Goal: Task Accomplishment & Management: Manage account settings

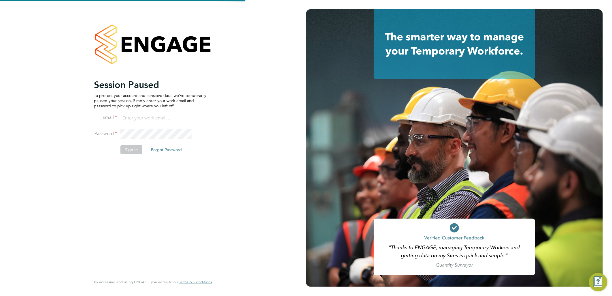
type input "[PERSON_NAME][EMAIL_ADDRESS][PERSON_NAME][DOMAIN_NAME]"
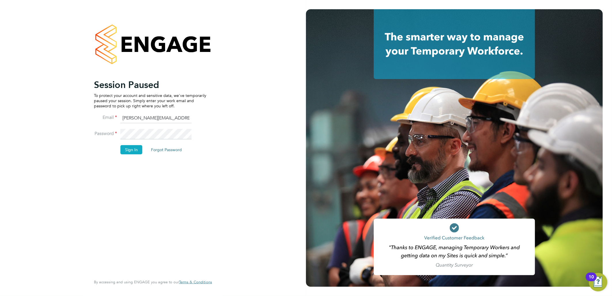
click at [126, 149] on button "Sign In" at bounding box center [131, 149] width 22 height 9
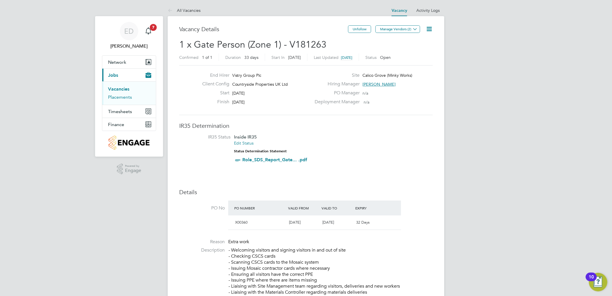
click at [116, 99] on link "Placements" at bounding box center [120, 96] width 24 height 5
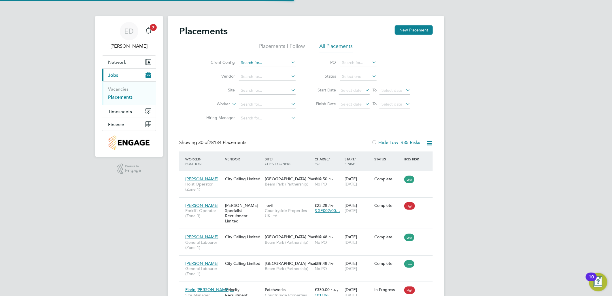
scroll to position [3, 3]
click at [254, 62] on input at bounding box center [267, 63] width 57 height 8
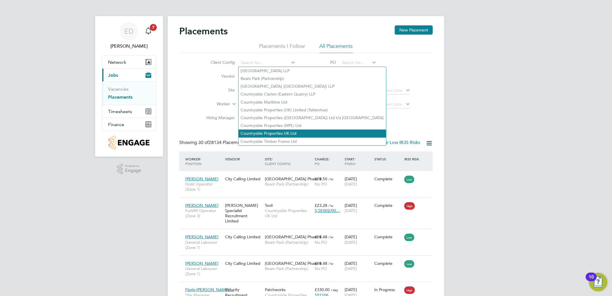
click at [268, 129] on li "Countryside Properties UK Ltd" at bounding box center [313, 133] width 148 height 8
type input "Countryside Properties UK Ltd"
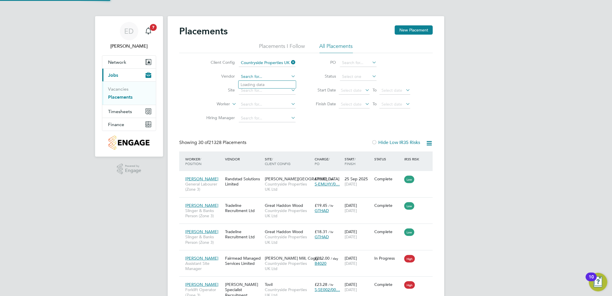
click at [269, 78] on input at bounding box center [267, 77] width 57 height 8
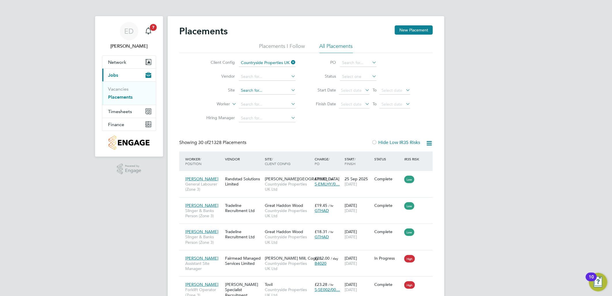
click at [276, 88] on input at bounding box center [267, 90] width 57 height 8
click at [279, 96] on li "Cali co Grove (Minky Works)" at bounding box center [274, 99] width 70 height 8
type input "Calico Grove (Minky Works)"
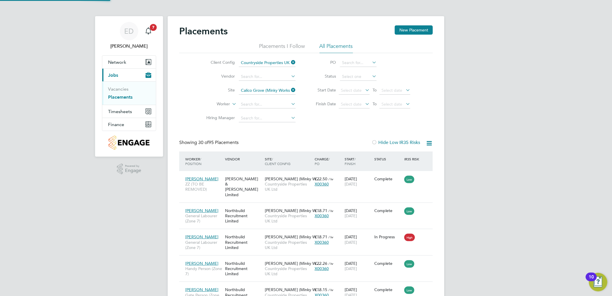
click at [353, 85] on li "Active" at bounding box center [358, 84] width 37 height 7
type input "Active"
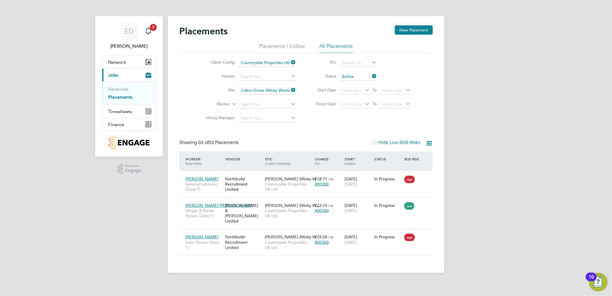
click at [371, 78] on icon at bounding box center [371, 76] width 0 height 8
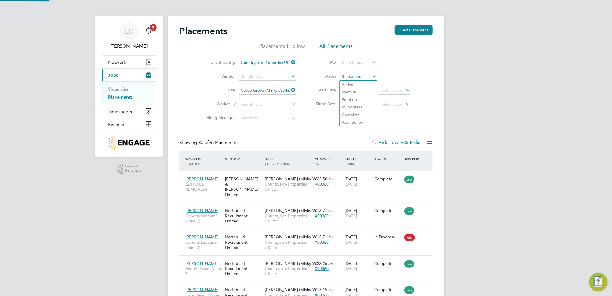
click at [368, 78] on input at bounding box center [358, 77] width 37 height 8
click at [361, 112] on li "Complete" at bounding box center [358, 114] width 37 height 7
type input "Complete"
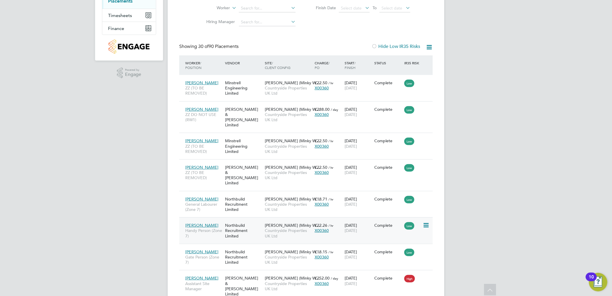
click at [213, 228] on span "Handy Person (Zone 7)" at bounding box center [203, 233] width 37 height 10
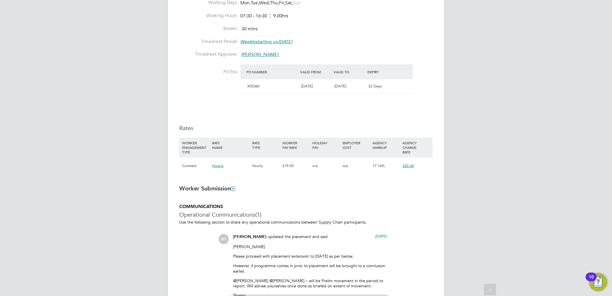
scroll to position [288, 0]
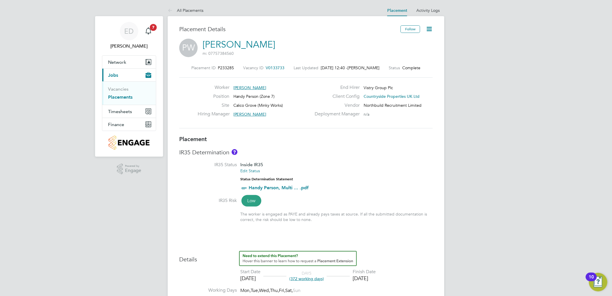
click at [431, 30] on icon at bounding box center [429, 28] width 7 height 7
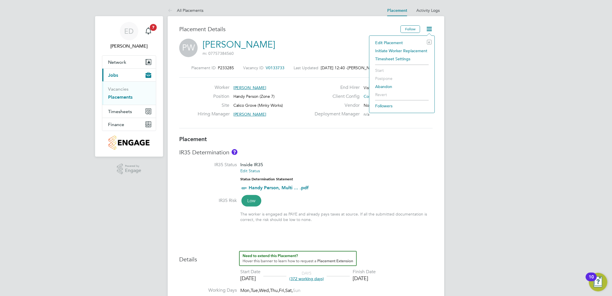
click at [398, 42] on li "Edit Placement e" at bounding box center [401, 43] width 59 height 8
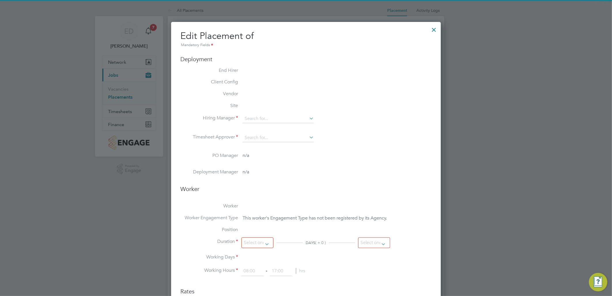
type input "Mark Bucknall"
type input "22 Jul 2024"
type input "28 Sep 2025"
type input "07:30"
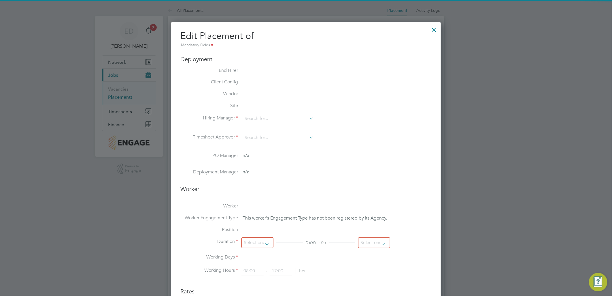
type input "16:30"
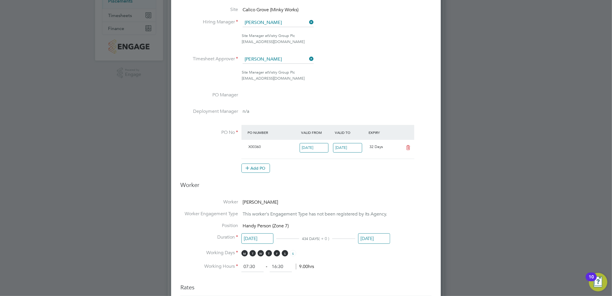
click at [376, 237] on input "28 Sep 2025" at bounding box center [374, 238] width 32 height 11
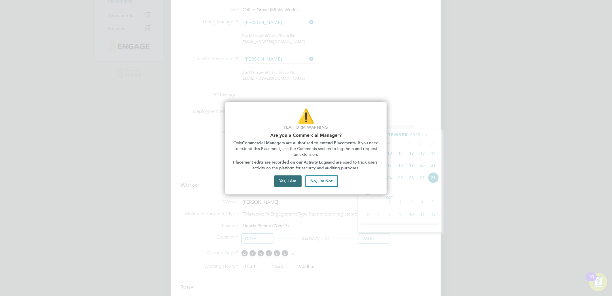
click at [291, 182] on button "Yes, I Am" at bounding box center [287, 181] width 27 height 12
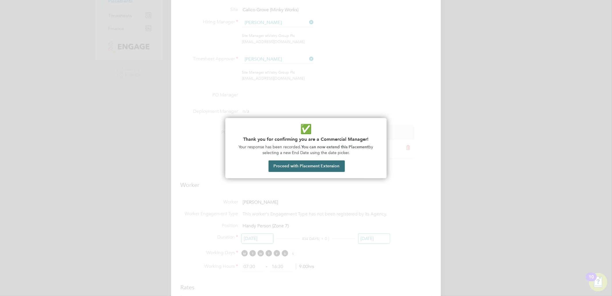
click at [305, 165] on button "Proceed with Placement Extension" at bounding box center [307, 166] width 76 height 12
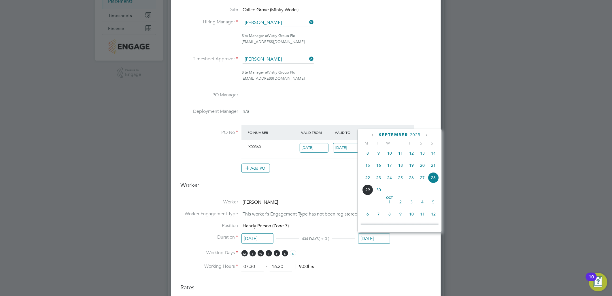
click at [425, 134] on icon at bounding box center [425, 135] width 5 height 6
click at [391, 192] on span "24" at bounding box center [389, 187] width 11 height 11
type input "24 Dec 2025"
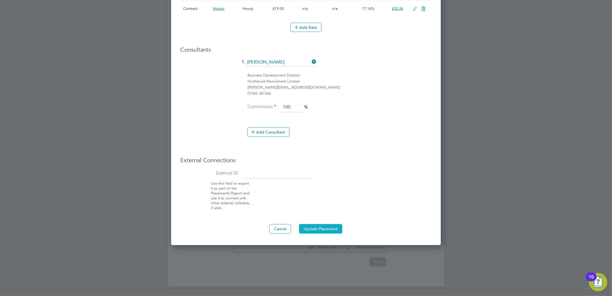
click at [326, 230] on button "Update Placement" at bounding box center [320, 228] width 43 height 9
